Goal: Transaction & Acquisition: Purchase product/service

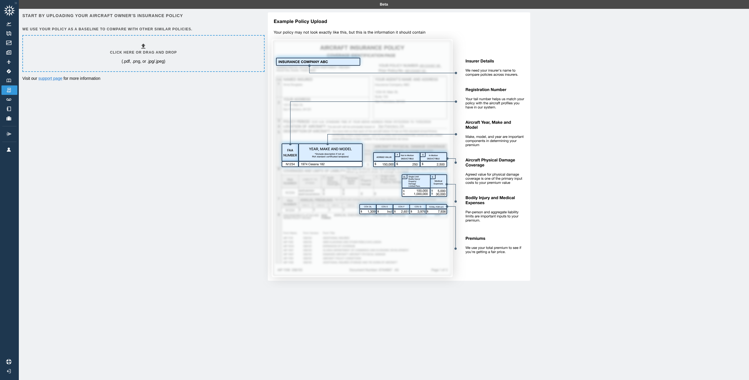
click at [127, 60] on p "(.pdf, .png, or .jpg/.jpeg)" at bounding box center [144, 61] width 44 height 6
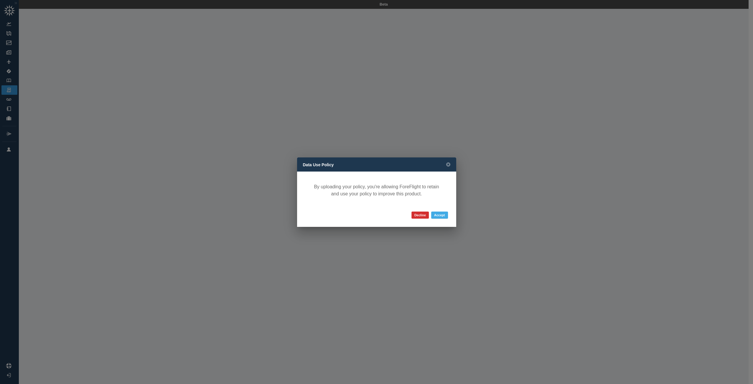
click at [438, 216] on button "Accept" at bounding box center [439, 215] width 17 height 7
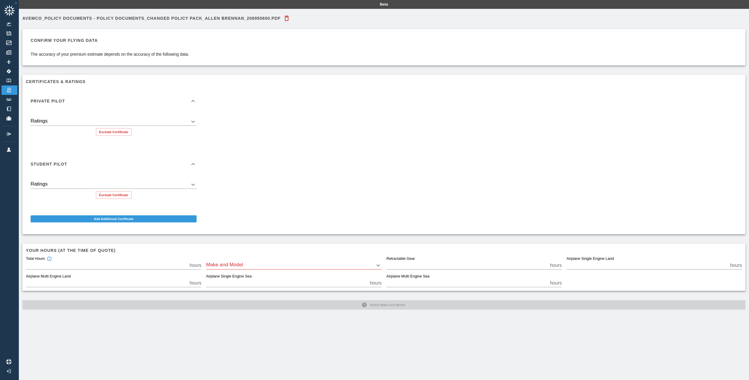
click at [194, 122] on body "Beta Avemco_Policy Documents - Policy Documents_Changed Policy Pack_ALLEN BRENN…" at bounding box center [374, 190] width 749 height 380
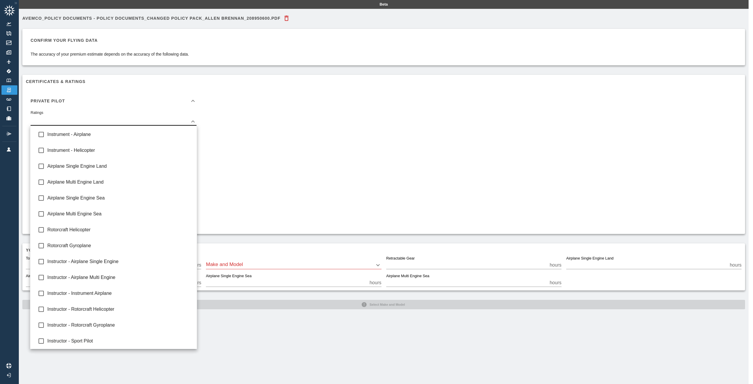
click at [304, 124] on div at bounding box center [376, 192] width 753 height 384
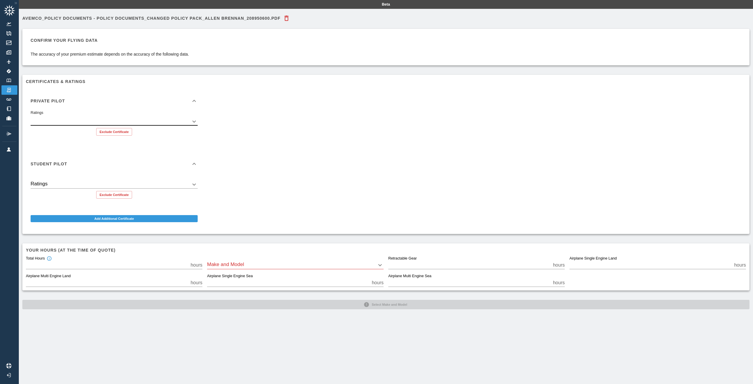
click at [168, 123] on body "Beta Avemco_Policy Documents - Policy Documents_Changed Policy Pack_ALLEN BRENN…" at bounding box center [376, 192] width 753 height 384
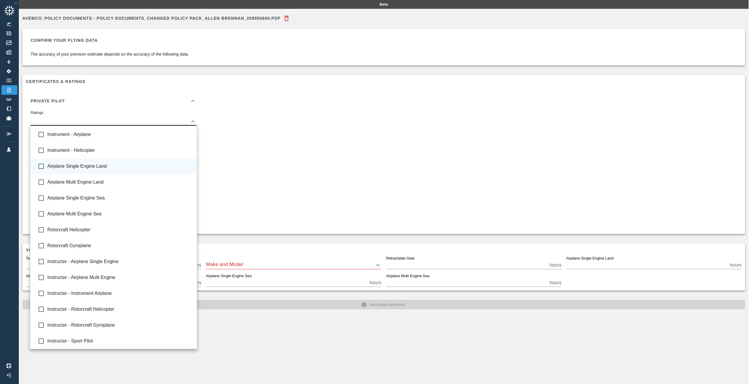
click at [147, 169] on span "Airplane Single Engine Land" at bounding box center [119, 166] width 145 height 7
type input "**********"
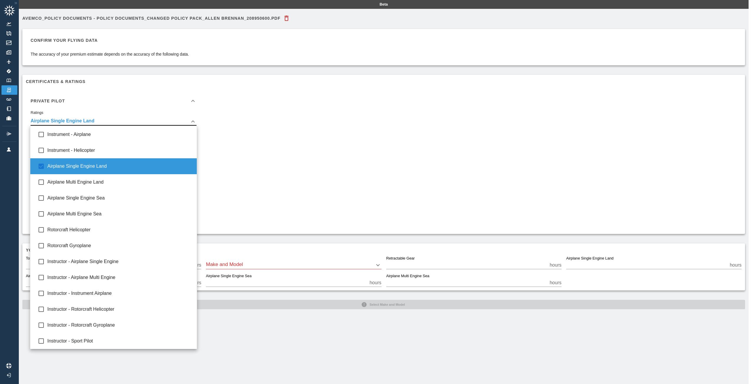
click at [274, 116] on div at bounding box center [376, 192] width 753 height 384
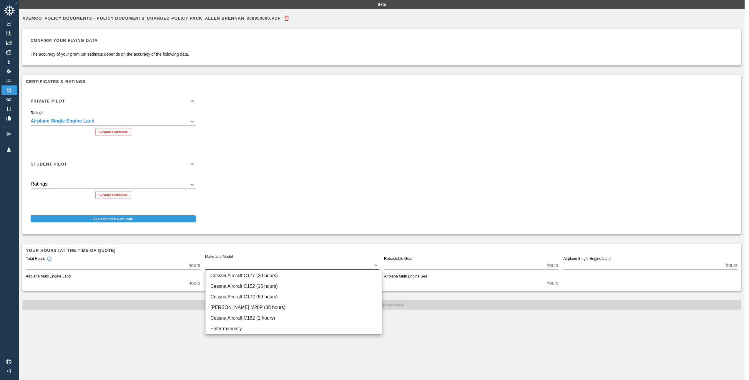
click at [238, 266] on body "**********" at bounding box center [374, 190] width 749 height 380
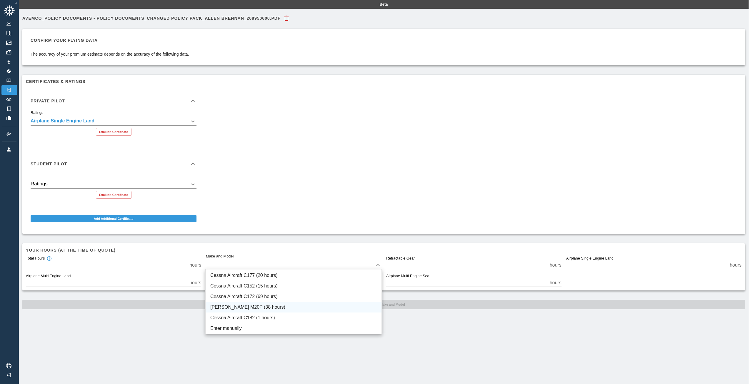
click at [258, 307] on li "Mooney M20P (38 hours)" at bounding box center [294, 307] width 176 height 11
type input "****"
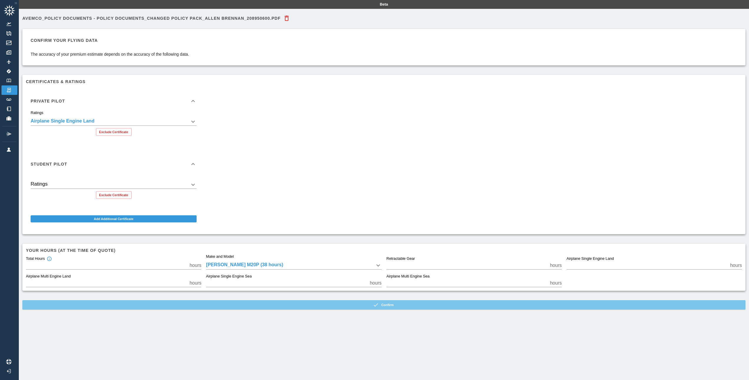
click at [262, 304] on button "Confirm" at bounding box center [383, 304] width 723 height 9
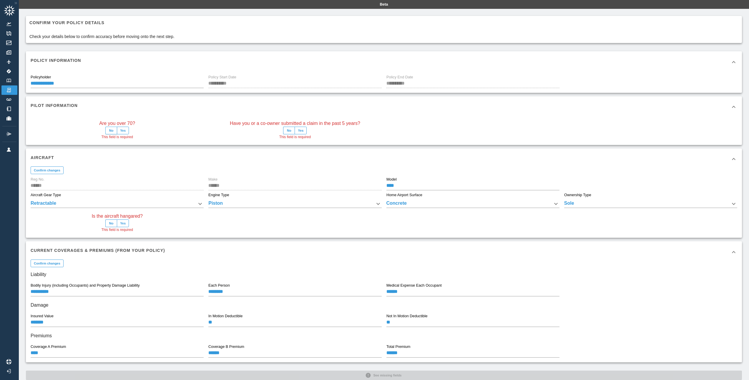
click at [109, 130] on button "No" at bounding box center [111, 131] width 12 height 8
click at [124, 223] on button "Yes" at bounding box center [123, 223] width 12 height 8
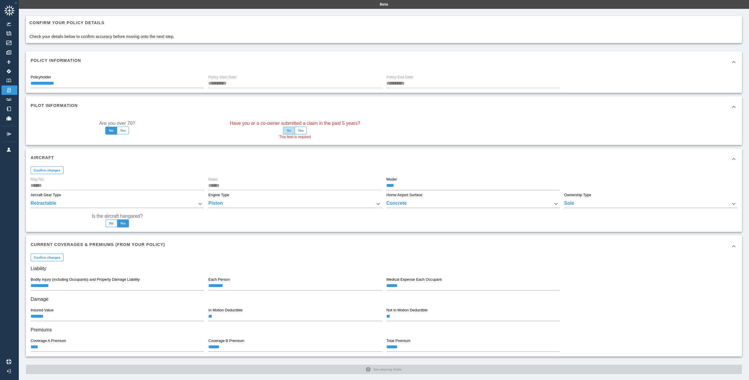
click at [288, 131] on button "No" at bounding box center [289, 131] width 12 height 8
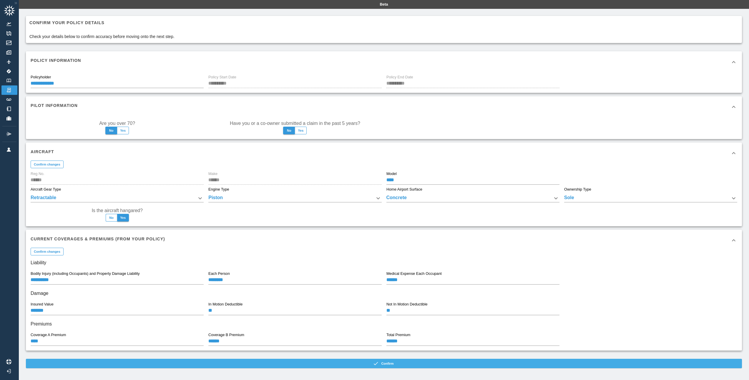
click at [296, 362] on button "Confirm" at bounding box center [384, 362] width 716 height 9
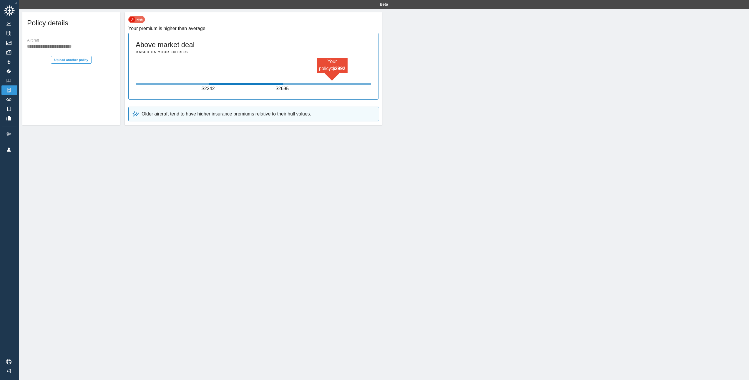
click at [208, 62] on div "Your policy: $ 2992 $ 2242 $ 2695" at bounding box center [253, 75] width 235 height 34
drag, startPoint x: 230, startPoint y: 111, endPoint x: 313, endPoint y: 114, distance: 83.1
click at [313, 114] on div "Older aircraft tend to have higher insurance premiums relative to their hull va…" at bounding box center [253, 114] width 251 height 15
click at [10, 79] on img at bounding box center [9, 81] width 6 height 4
